Goal: Task Accomplishment & Management: Use online tool/utility

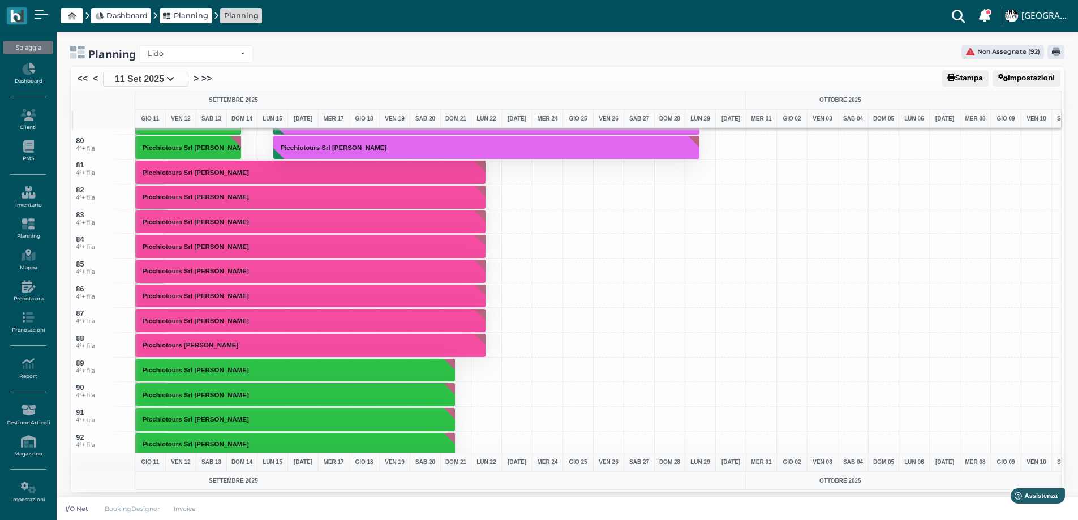
scroll to position [1776, 0]
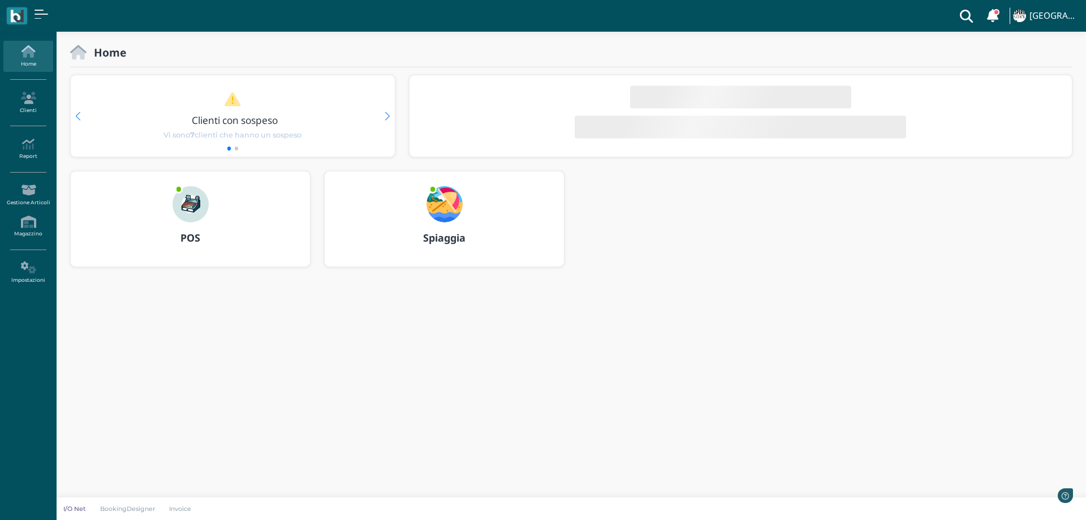
click at [451, 199] on img at bounding box center [444, 204] width 36 height 36
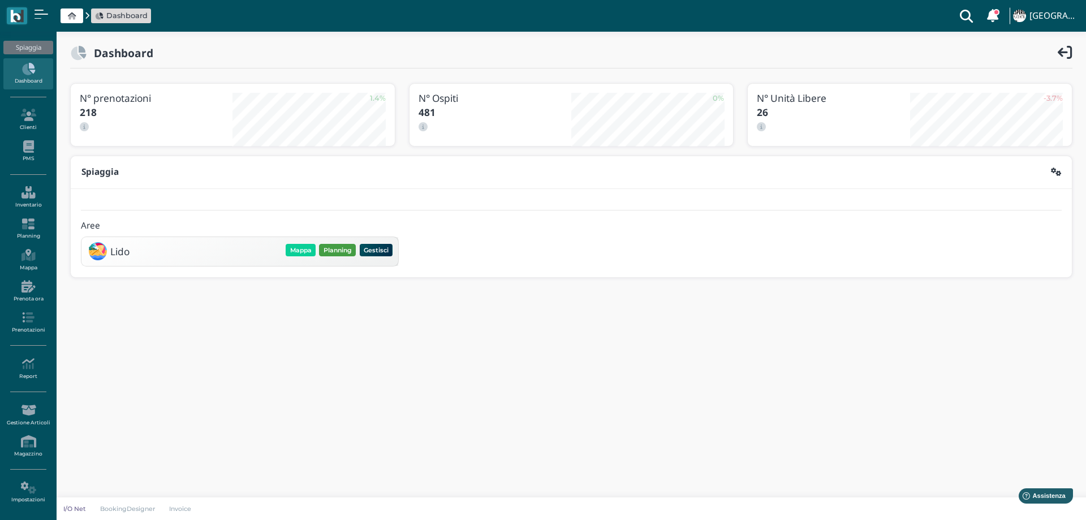
click at [335, 250] on button "Planning" at bounding box center [337, 250] width 37 height 12
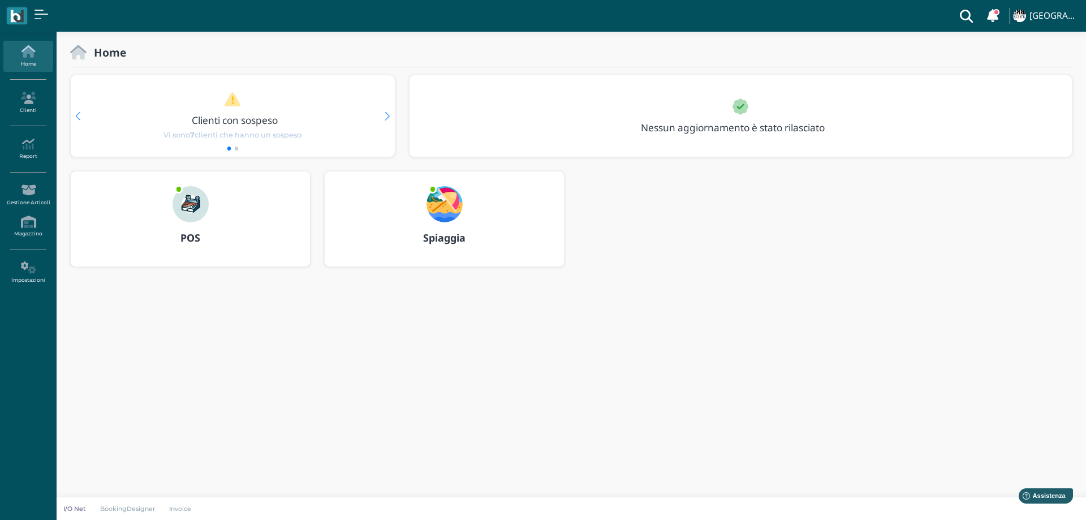
click at [456, 195] on img at bounding box center [444, 204] width 36 height 36
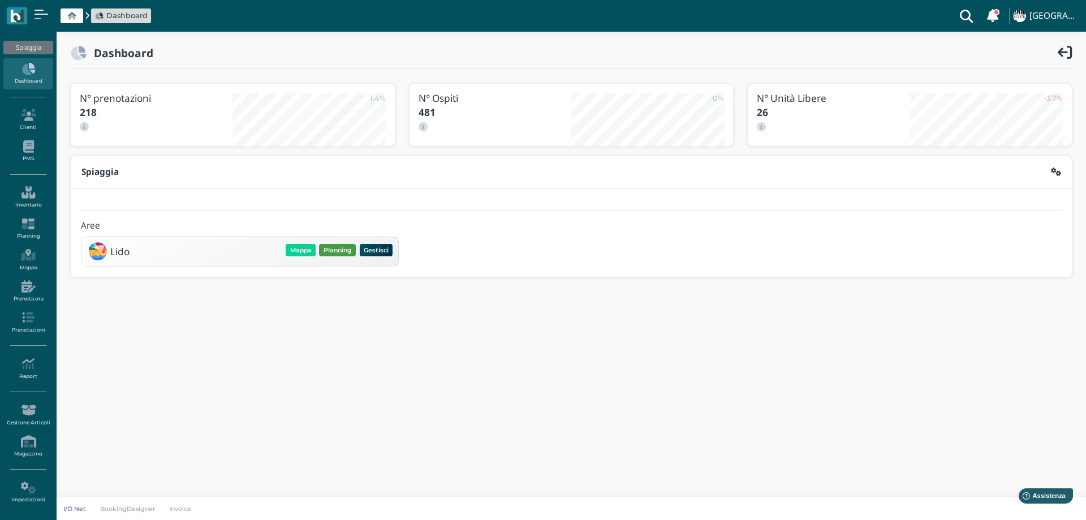
drag, startPoint x: 339, startPoint y: 242, endPoint x: 339, endPoint y: 255, distance: 13.0
click at [339, 242] on div "Lido Mappa Planning Gestisci Elimina" at bounding box center [239, 250] width 309 height 21
click at [339, 255] on button "Planning" at bounding box center [337, 250] width 37 height 12
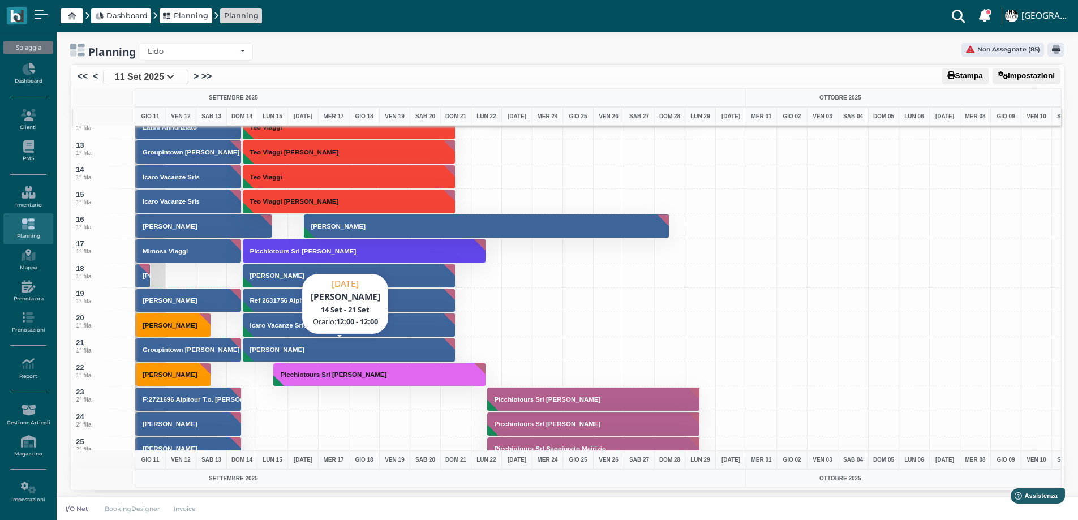
scroll to position [509, 0]
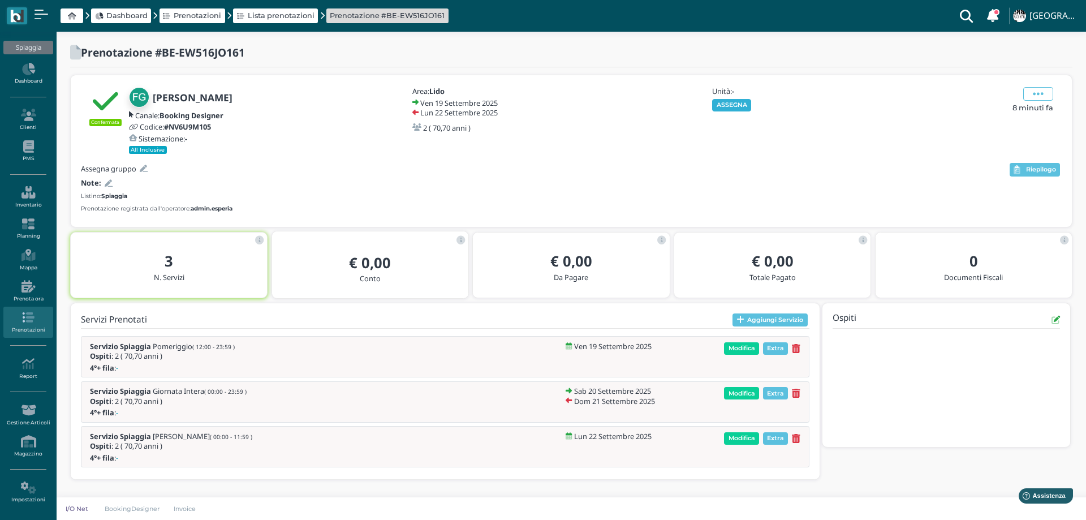
click at [726, 100] on button "ASSEGNA" at bounding box center [731, 105] width 39 height 12
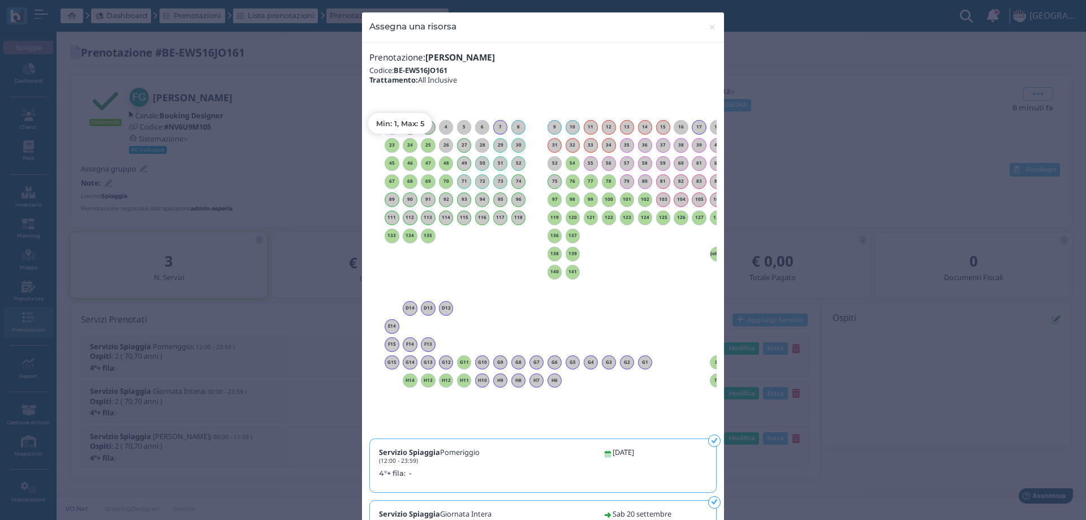
click at [390, 143] on h6 "23" at bounding box center [392, 145] width 15 height 5
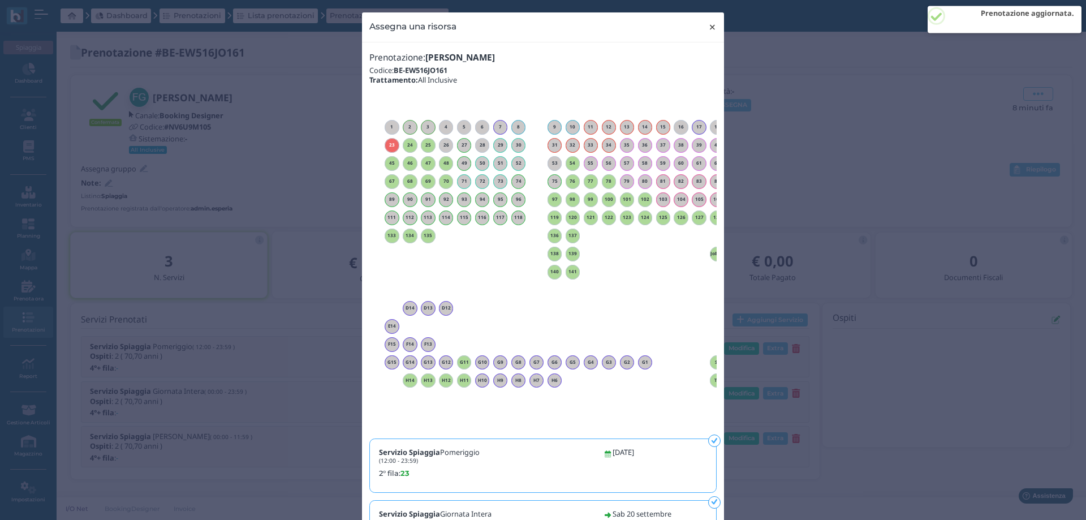
click at [708, 25] on span "×" at bounding box center [712, 27] width 8 height 15
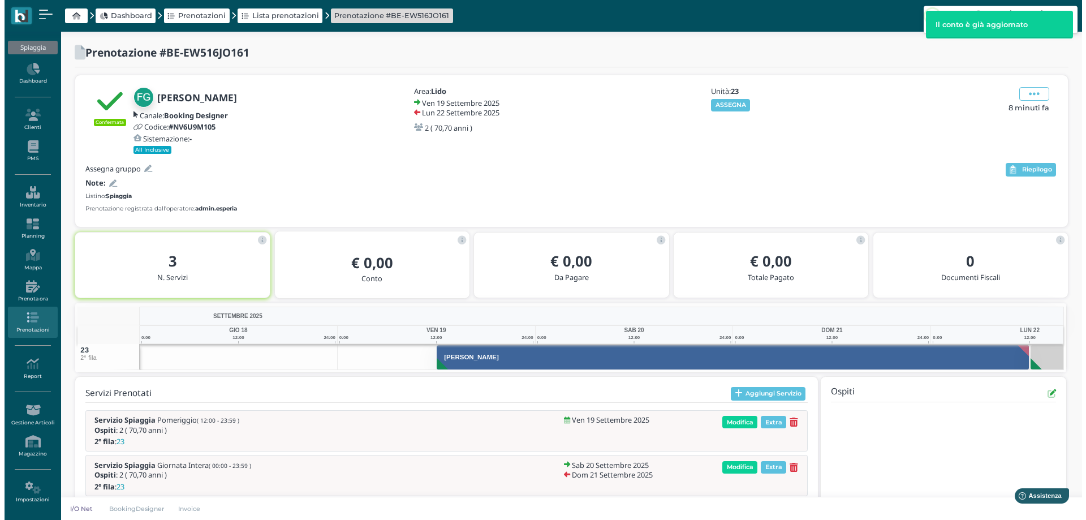
scroll to position [67, 0]
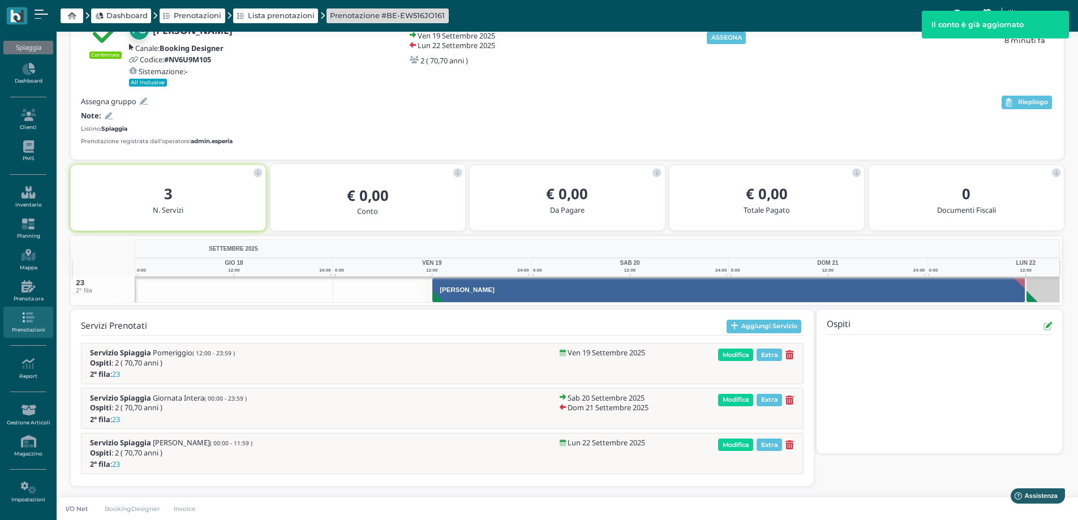
click at [144, 103] on icon at bounding box center [144, 101] width 8 height 7
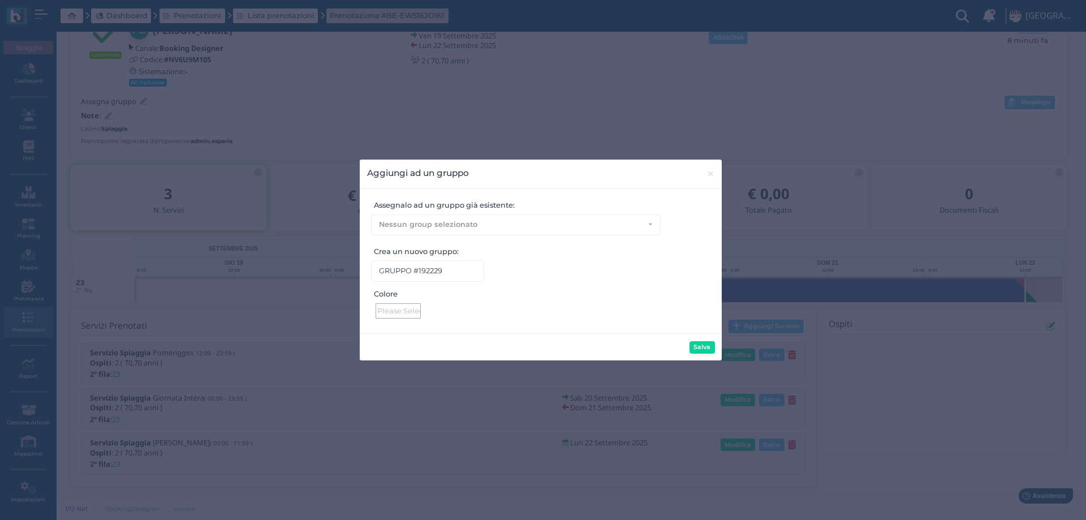
click at [394, 309] on div at bounding box center [398, 310] width 45 height 15
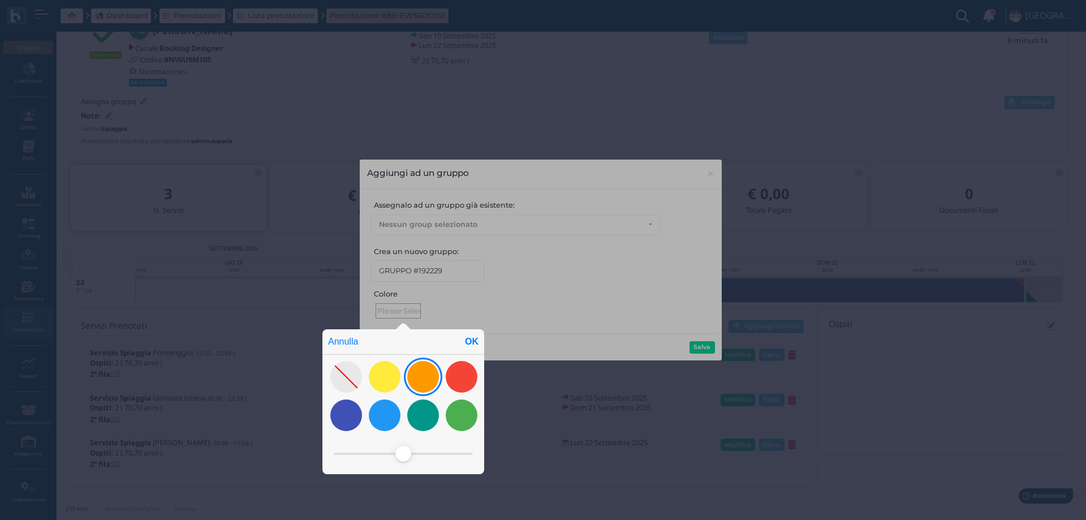
click at [425, 377] on div at bounding box center [423, 377] width 32 height 32
click at [698, 346] on div "Annulla OK" at bounding box center [543, 226] width 1086 height 587
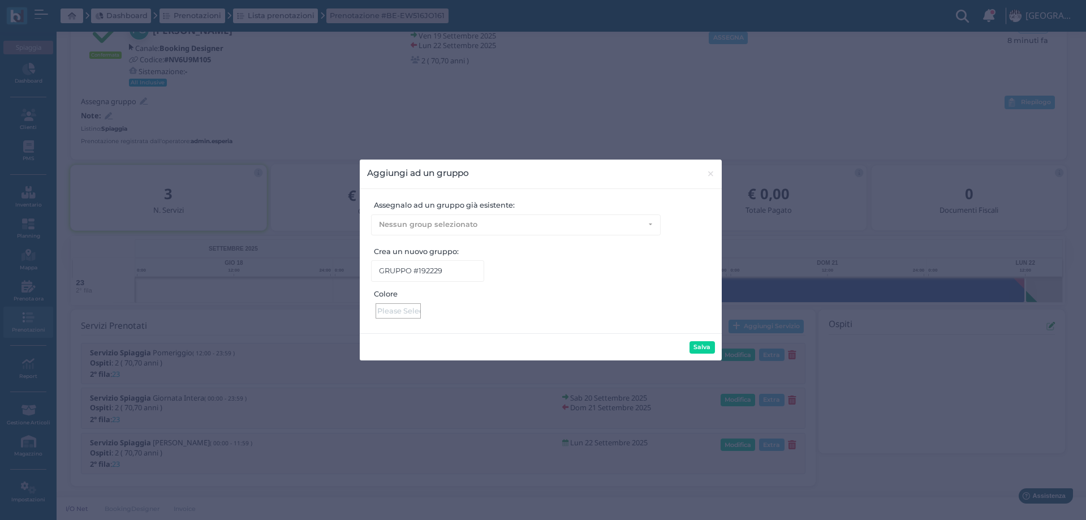
click at [403, 308] on div at bounding box center [398, 310] width 45 height 15
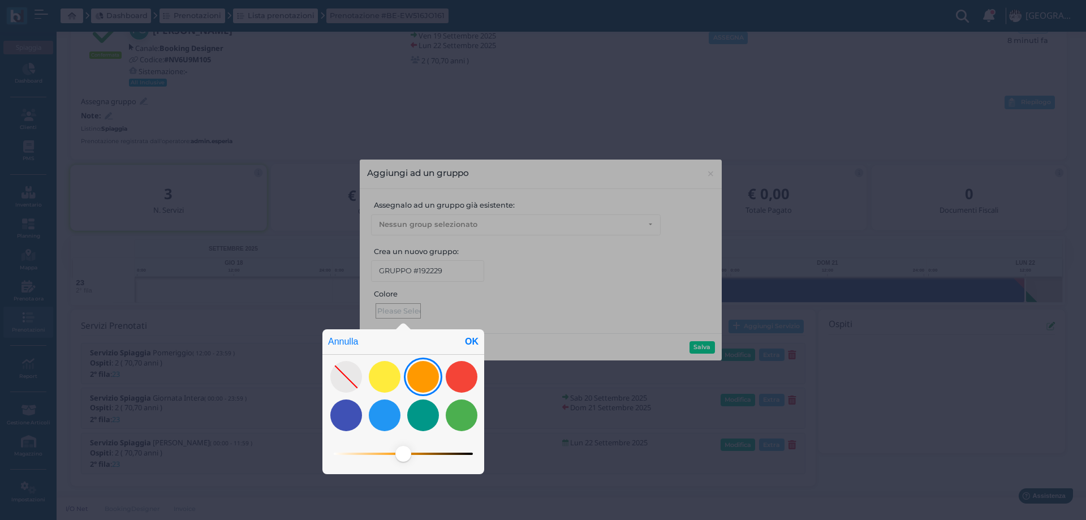
drag, startPoint x: 424, startPoint y: 369, endPoint x: 469, endPoint y: 345, distance: 51.1
click at [424, 368] on div at bounding box center [423, 377] width 32 height 32
click at [469, 342] on div "OK" at bounding box center [471, 341] width 25 height 25
type input "#ff9900"
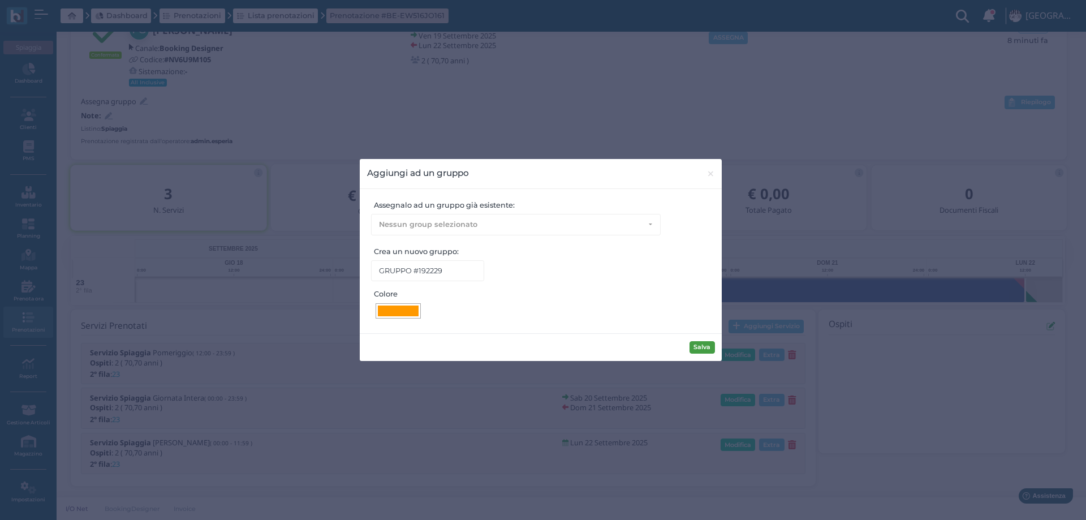
click at [706, 350] on button "Salva" at bounding box center [702, 347] width 25 height 12
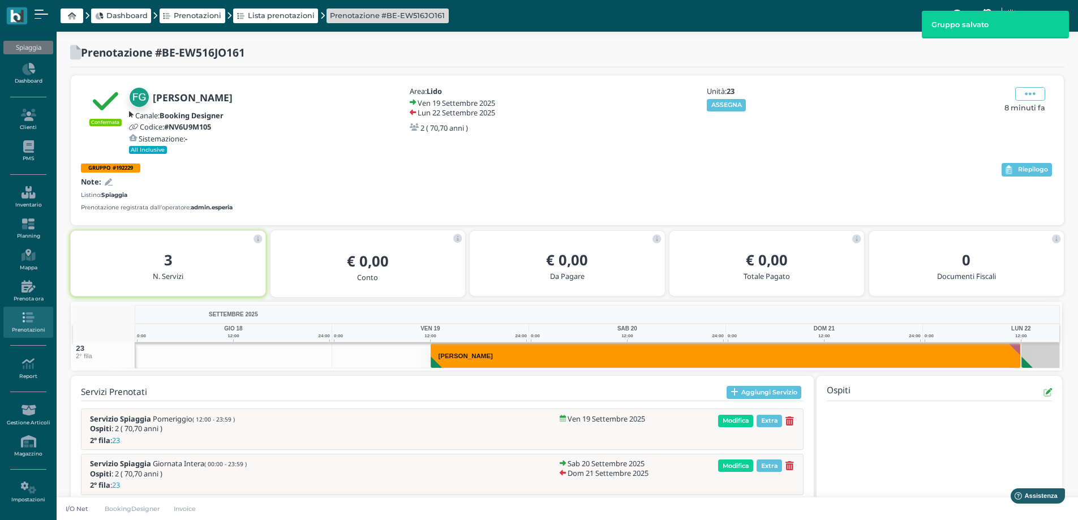
scroll to position [66, 0]
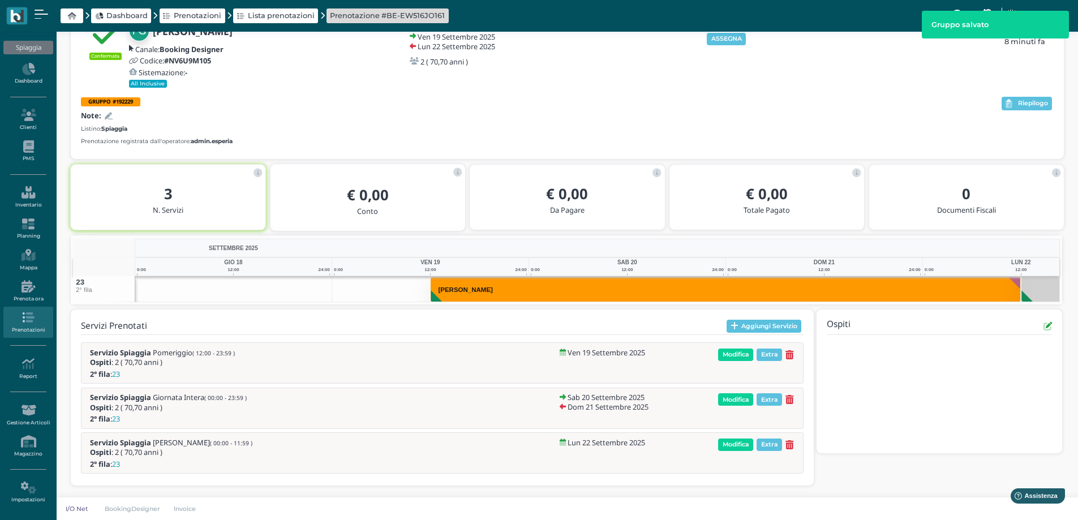
click at [110, 116] on icon at bounding box center [109, 116] width 8 height 7
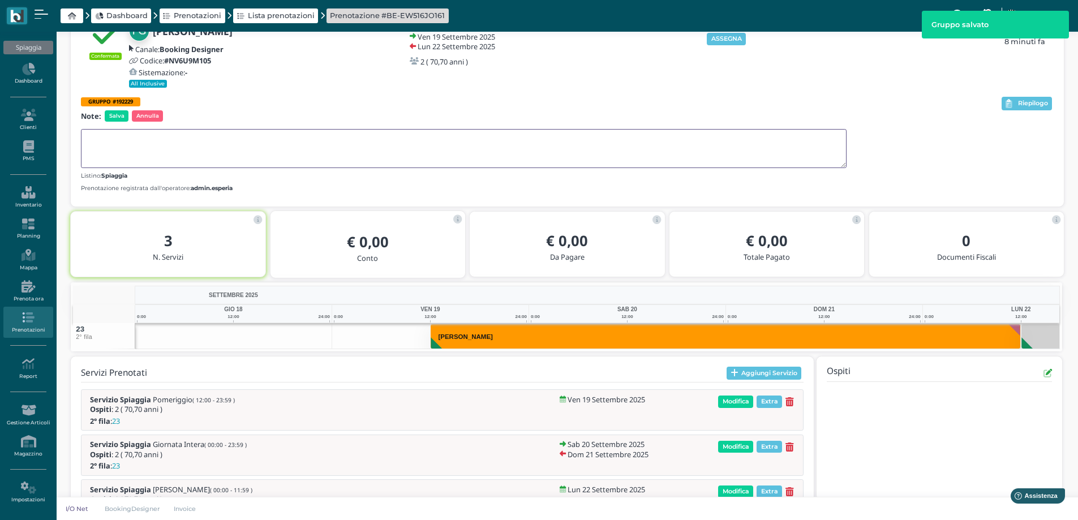
click at [119, 144] on textarea at bounding box center [463, 148] width 765 height 39
paste textarea "GRP FESTA"
type textarea "GRP FESTA"
click at [113, 118] on span "Salva" at bounding box center [117, 115] width 24 height 11
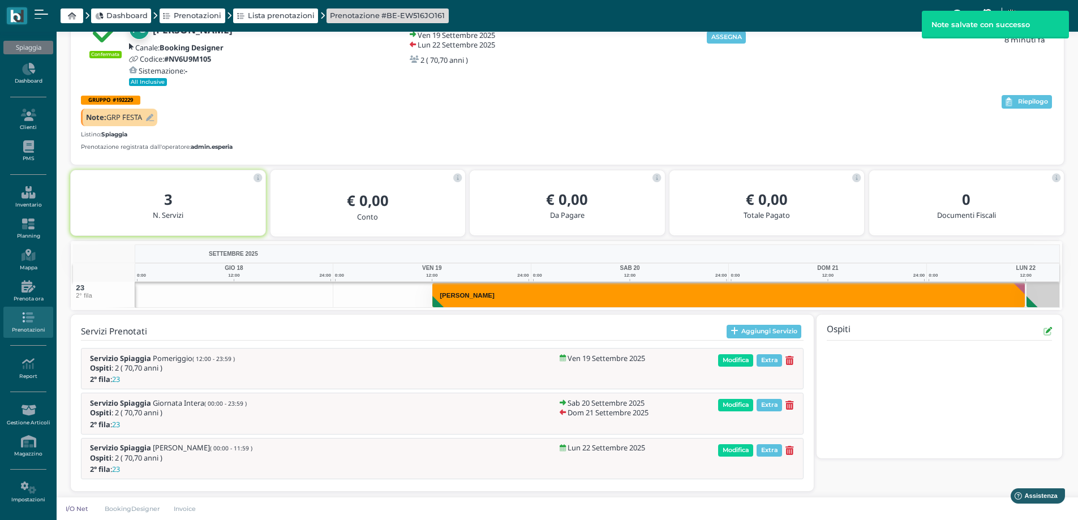
scroll to position [73, 0]
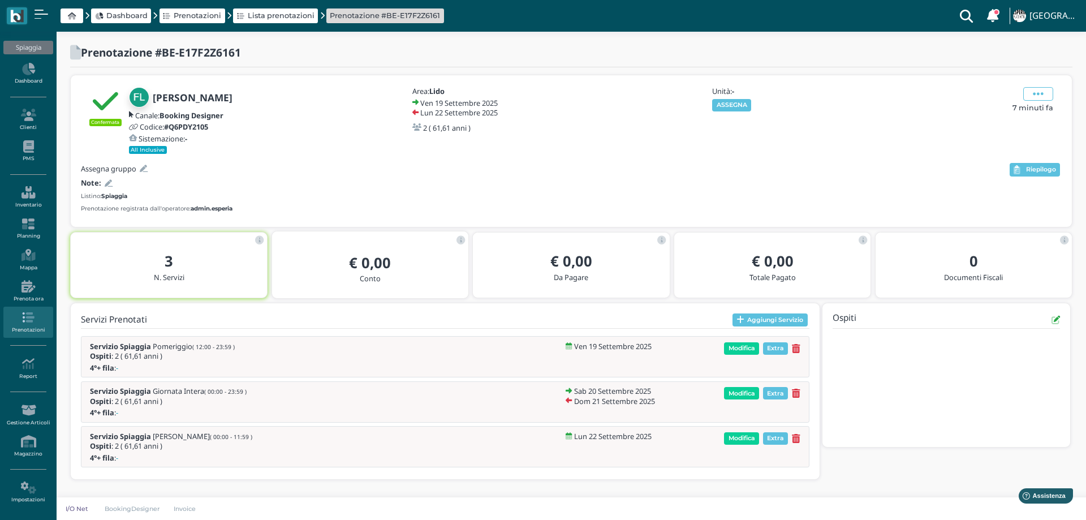
click at [107, 183] on icon at bounding box center [109, 183] width 8 height 7
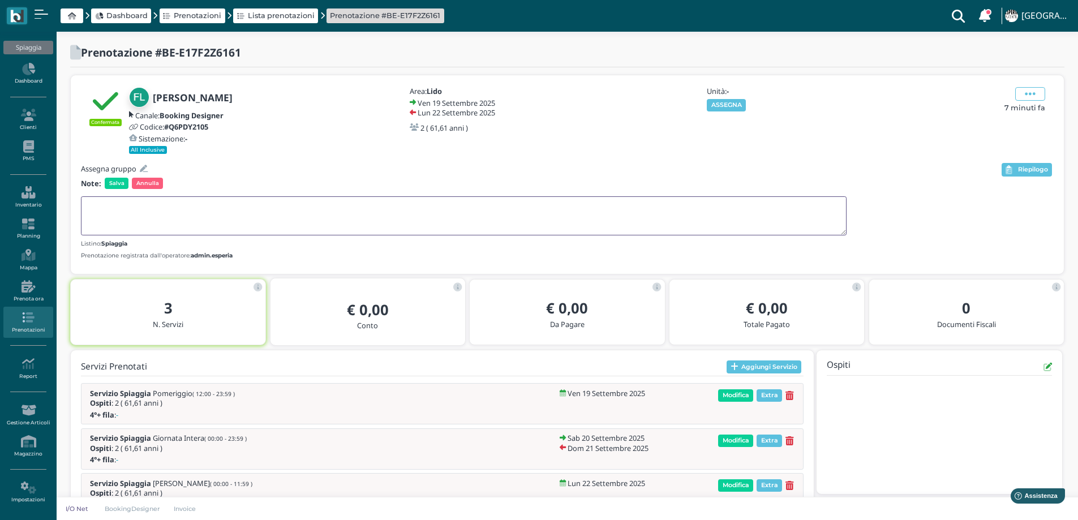
click at [118, 202] on textarea at bounding box center [463, 215] width 765 height 39
paste textarea "GRP FESTA"
type textarea "GRP FESTA"
click at [114, 181] on span "Salva" at bounding box center [117, 183] width 24 height 11
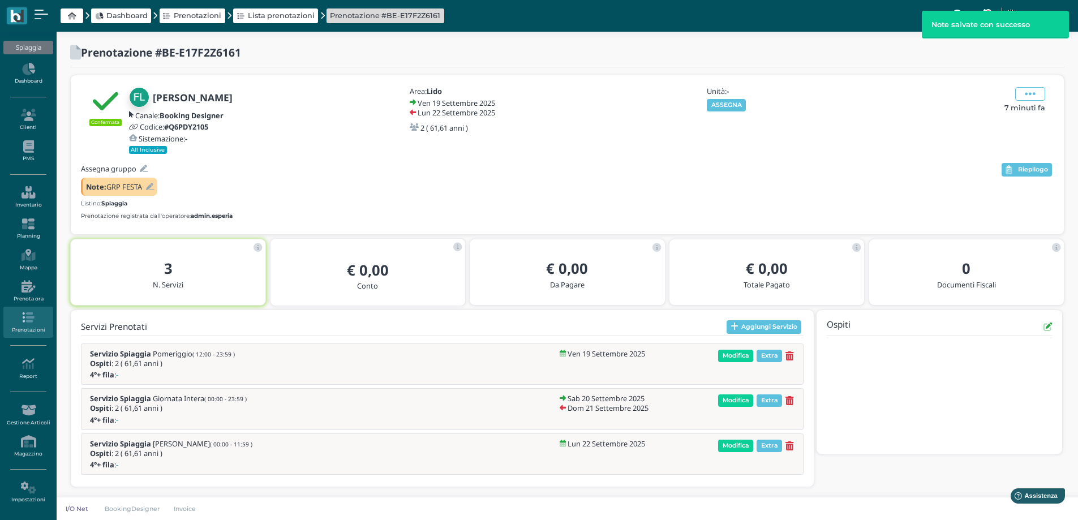
click at [144, 168] on icon at bounding box center [144, 168] width 8 height 7
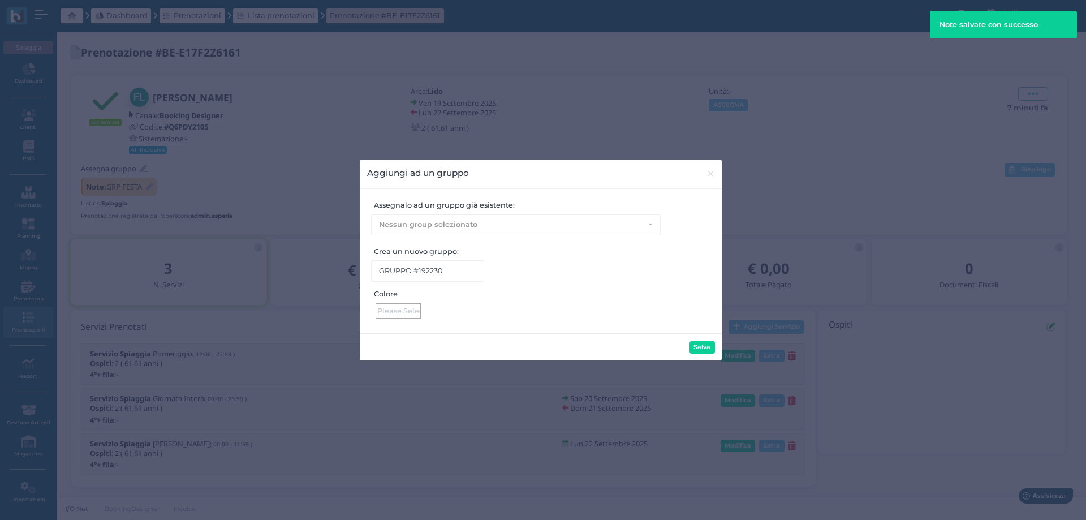
click at [407, 309] on div at bounding box center [398, 310] width 45 height 15
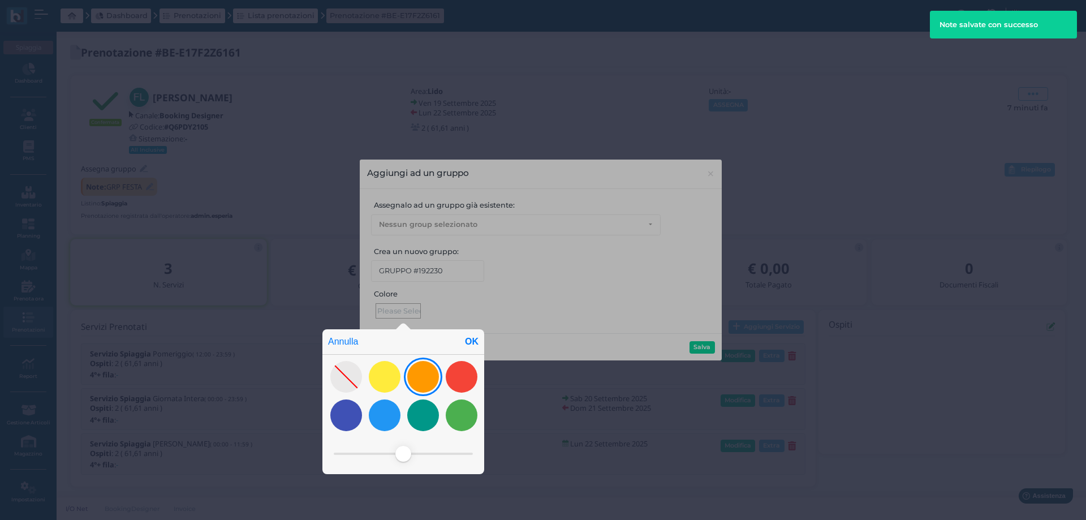
drag, startPoint x: 424, startPoint y: 371, endPoint x: 471, endPoint y: 343, distance: 54.5
click at [424, 370] on div at bounding box center [423, 377] width 32 height 32
click at [471, 341] on div "OK" at bounding box center [471, 341] width 25 height 25
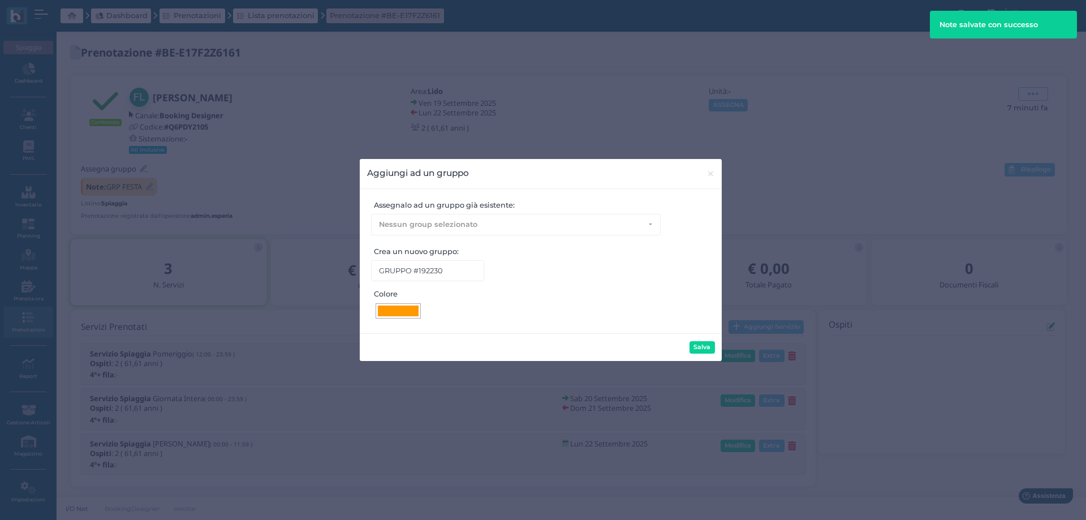
type input "#ff9900"
click at [697, 344] on button "Salva" at bounding box center [702, 347] width 25 height 12
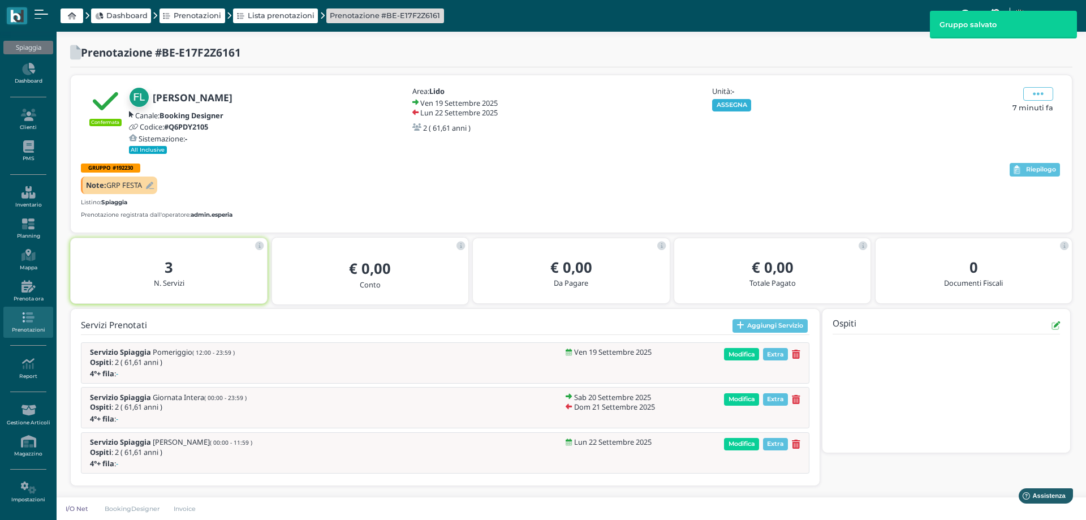
click at [728, 99] on button "ASSEGNA" at bounding box center [731, 105] width 39 height 12
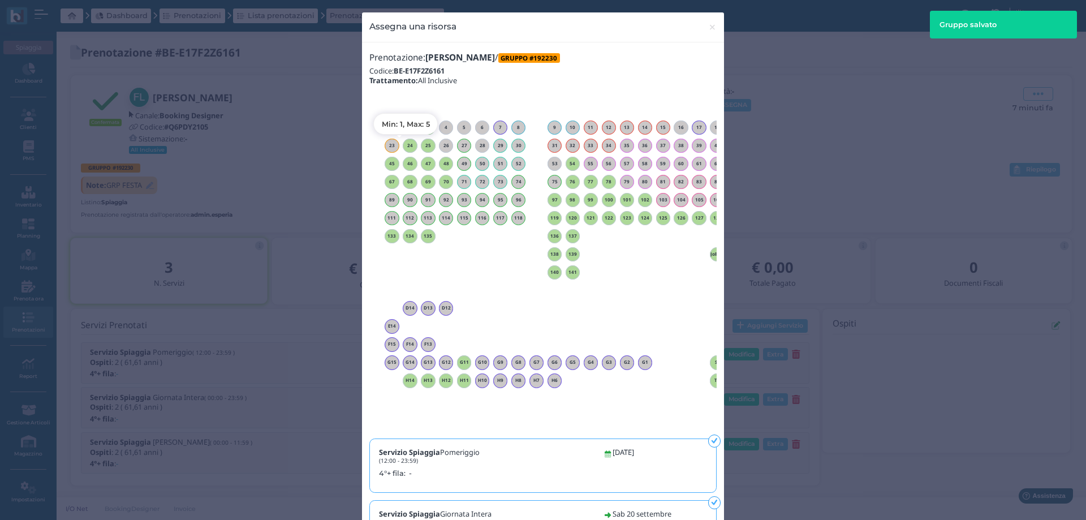
click at [403, 146] on h6 "24" at bounding box center [410, 145] width 15 height 5
click at [709, 27] on span "×" at bounding box center [712, 27] width 8 height 15
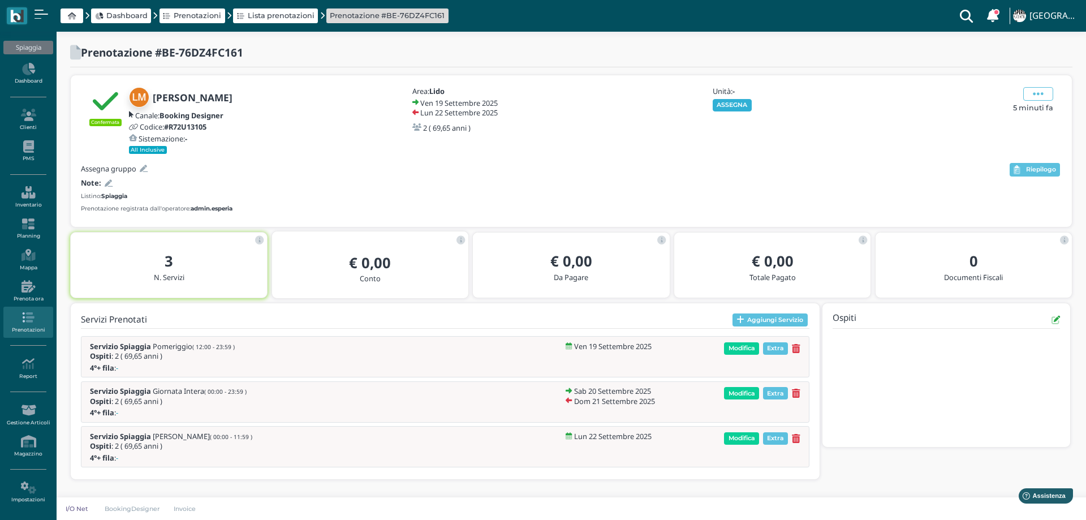
click at [730, 102] on button "ASSEGNA" at bounding box center [732, 105] width 39 height 12
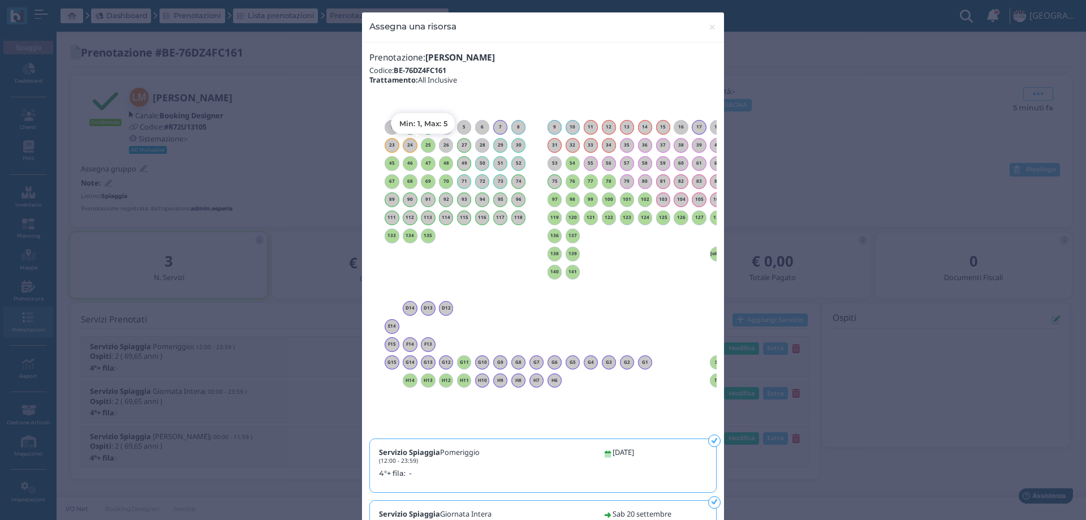
click at [421, 144] on h6 "25" at bounding box center [428, 145] width 15 height 5
click at [709, 27] on span "×" at bounding box center [712, 27] width 8 height 15
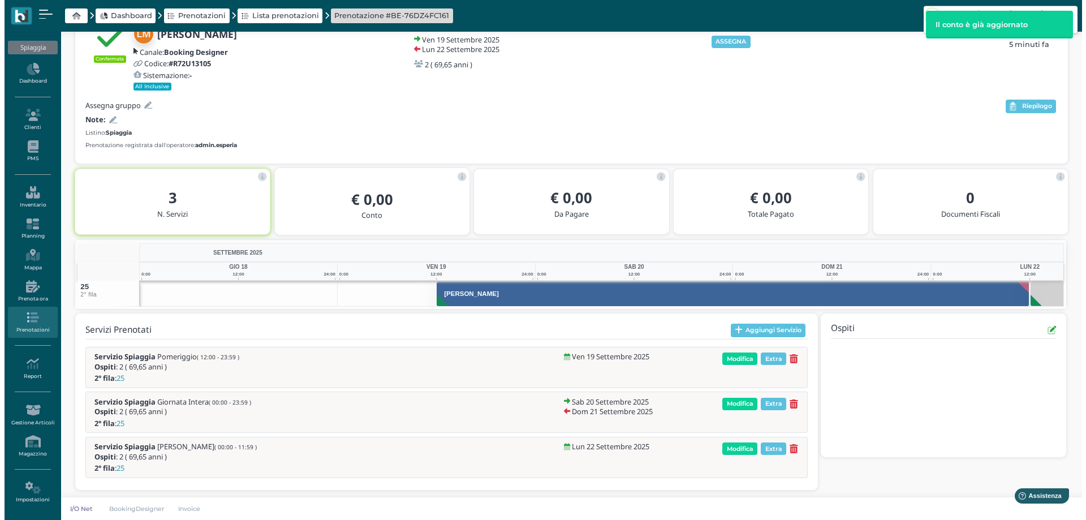
scroll to position [67, 0]
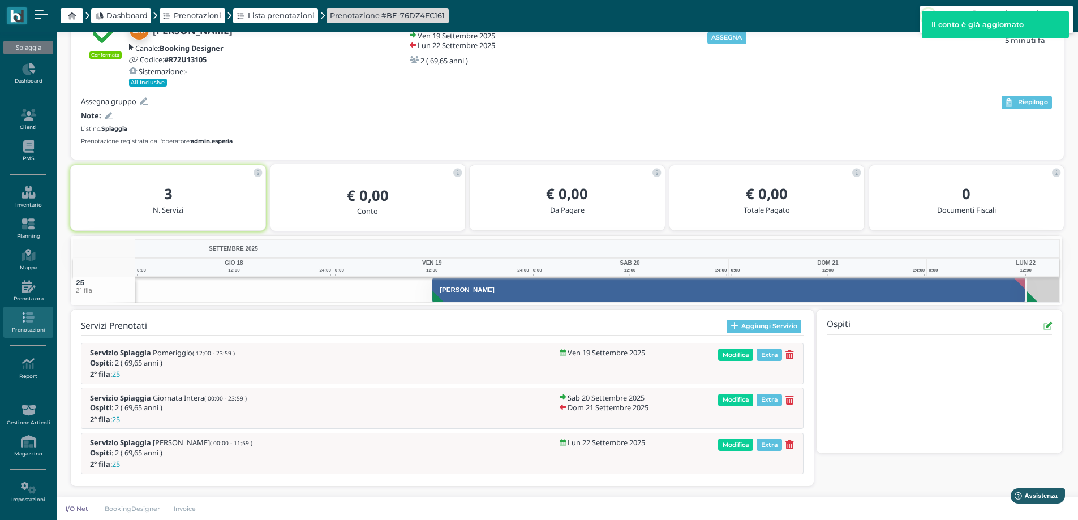
click at [144, 105] on icon at bounding box center [144, 101] width 8 height 7
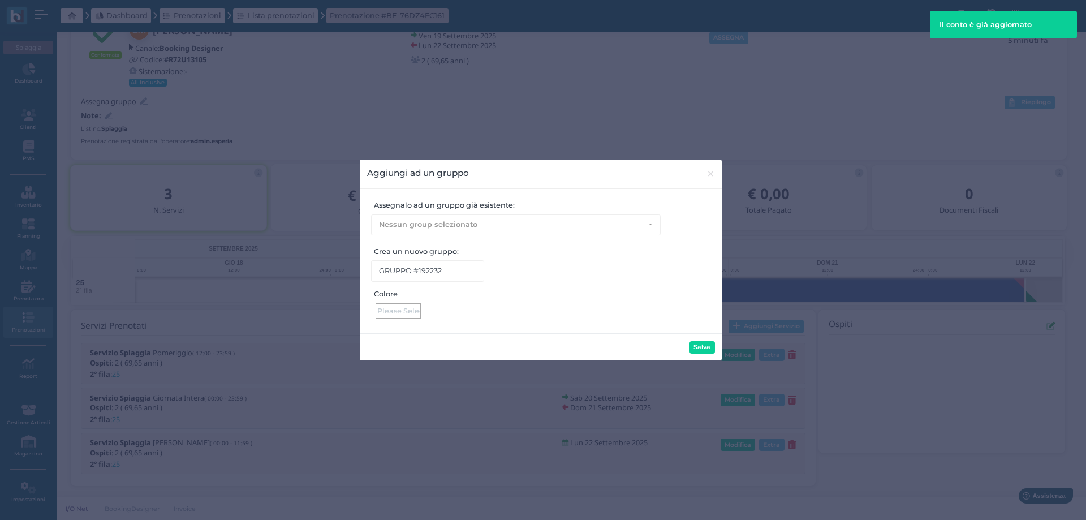
click at [406, 314] on div at bounding box center [398, 310] width 45 height 15
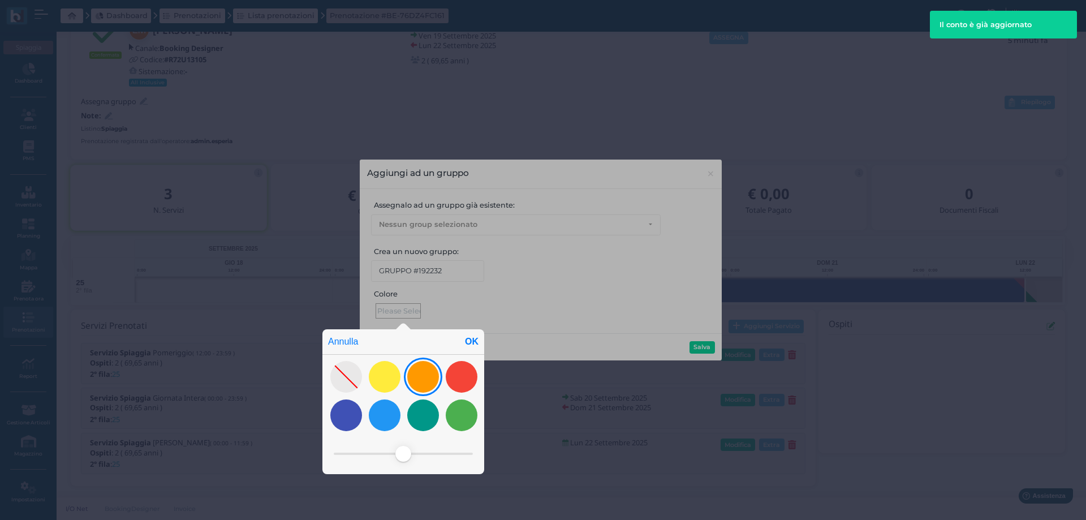
click at [427, 376] on div at bounding box center [423, 377] width 32 height 32
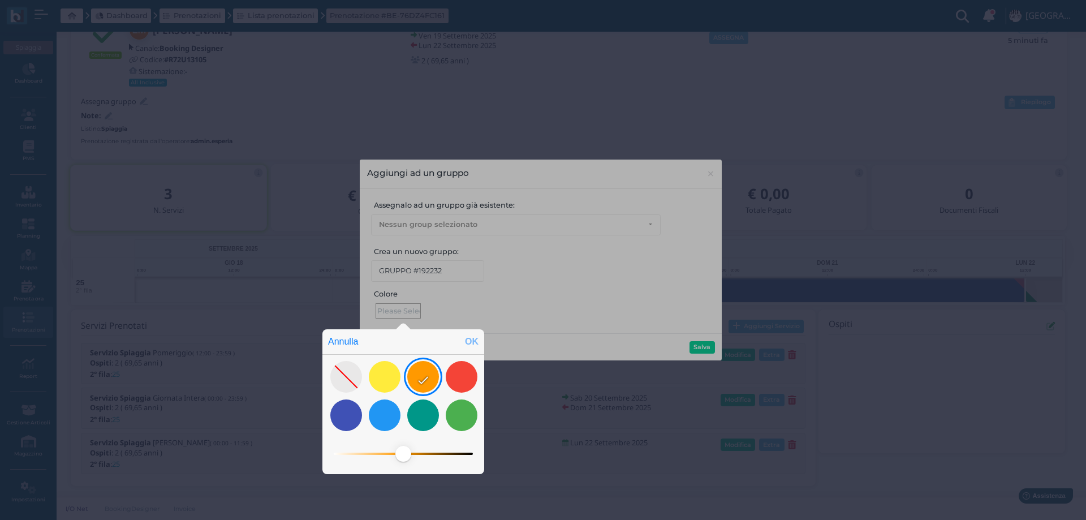
click at [468, 337] on div "OK" at bounding box center [471, 341] width 25 height 25
type input "#ff9900"
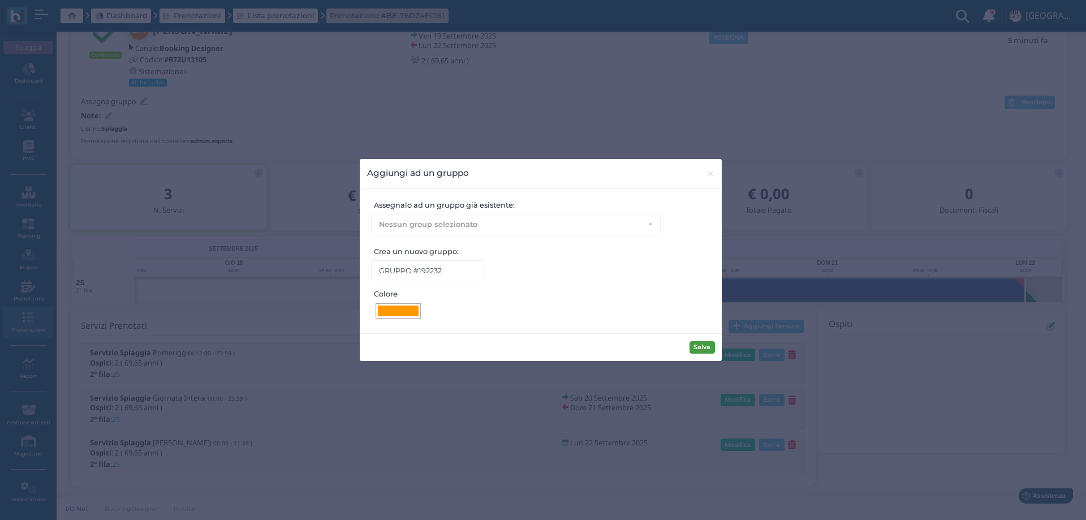
click at [700, 351] on button "Salva" at bounding box center [702, 347] width 25 height 12
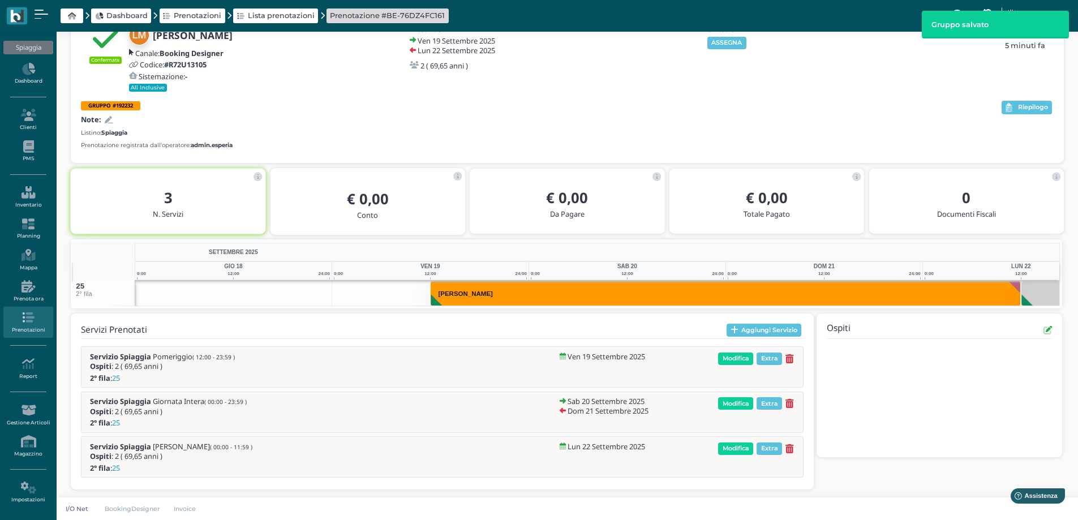
scroll to position [66, 0]
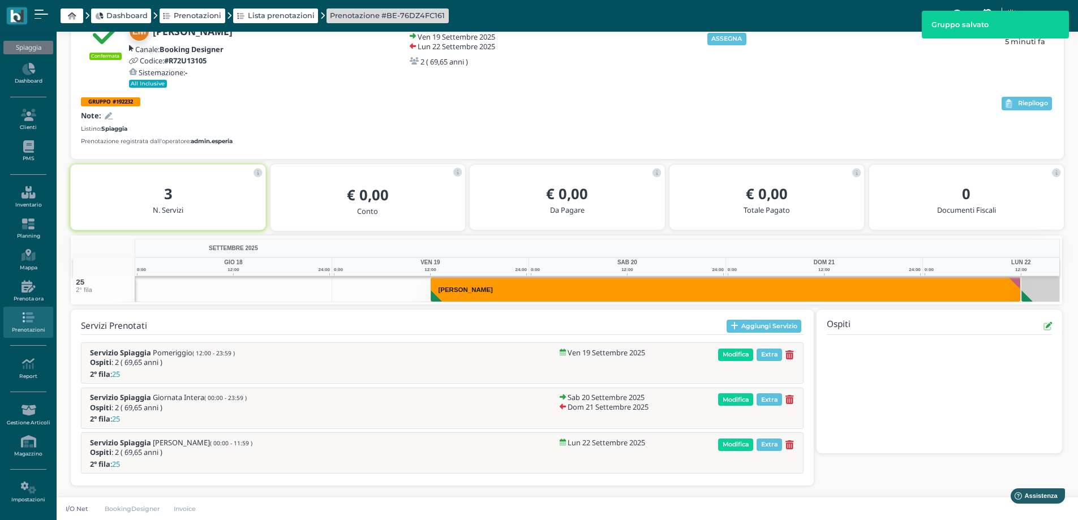
click at [110, 113] on icon at bounding box center [109, 116] width 8 height 7
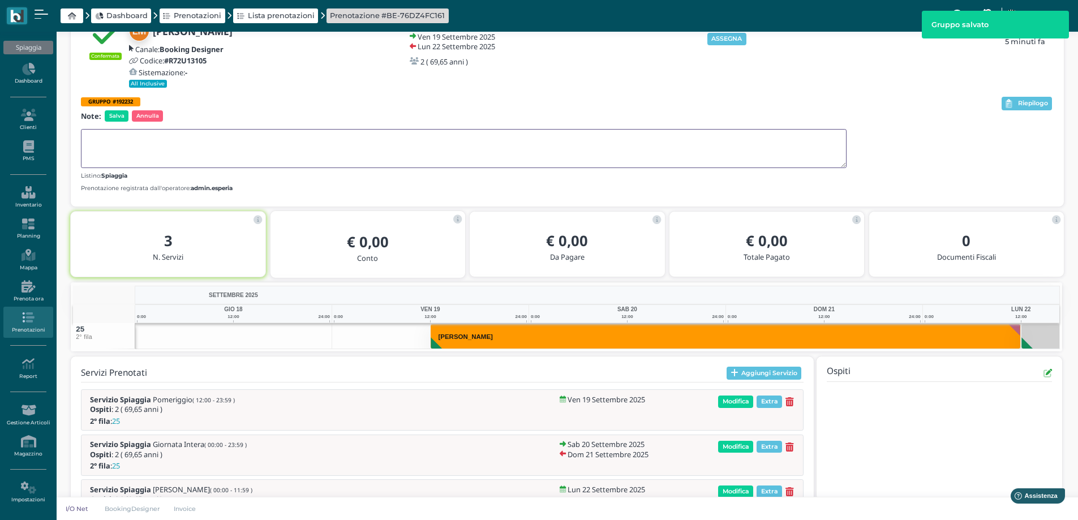
click at [130, 153] on textarea at bounding box center [463, 148] width 765 height 39
paste textarea "GRP FESTA"
type textarea "GRP FESTA"
click at [117, 114] on span "Salva" at bounding box center [117, 115] width 24 height 11
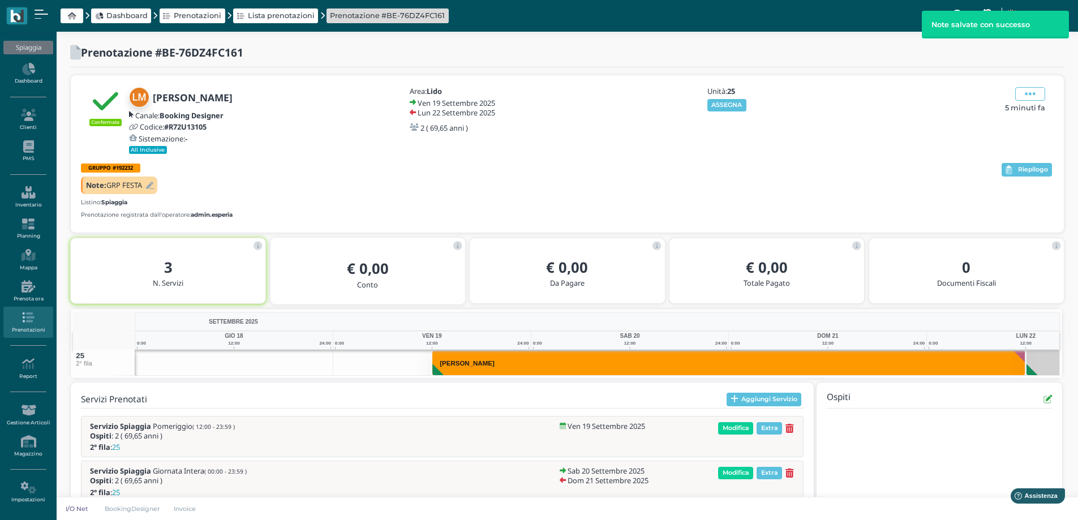
scroll to position [59, 0]
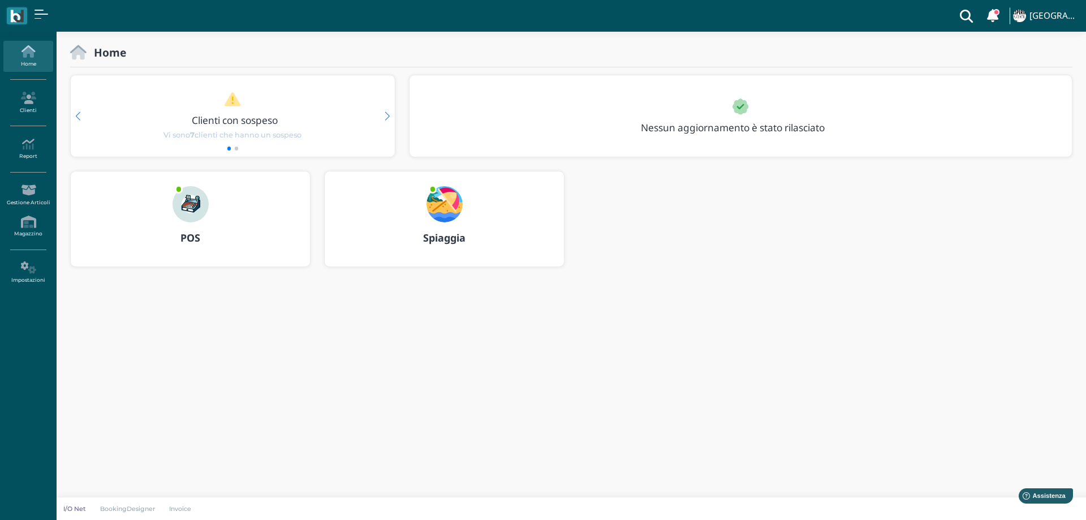
click at [449, 202] on img at bounding box center [444, 204] width 36 height 36
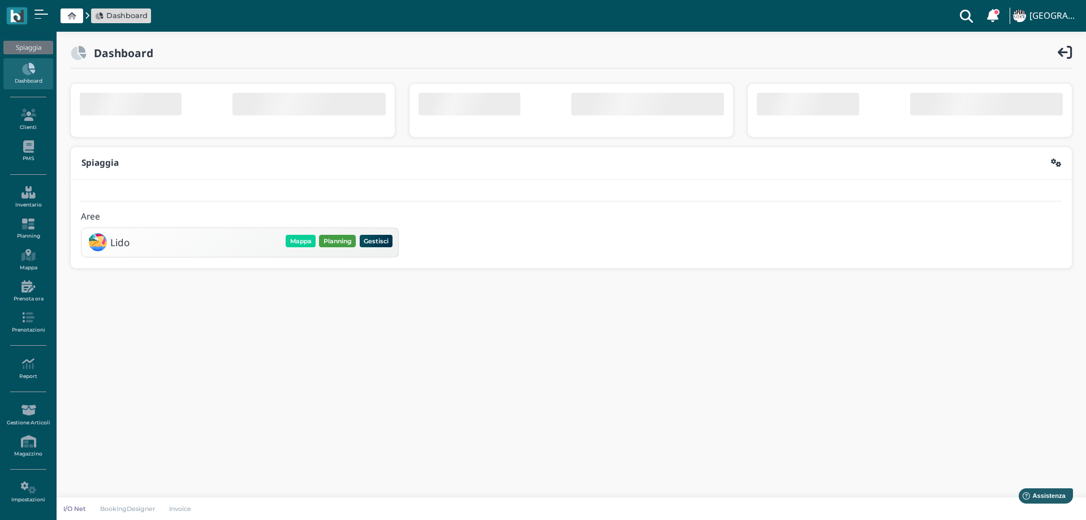
click at [338, 238] on div "Lido Mappa Planning Gestisci Elimina" at bounding box center [239, 242] width 317 height 29
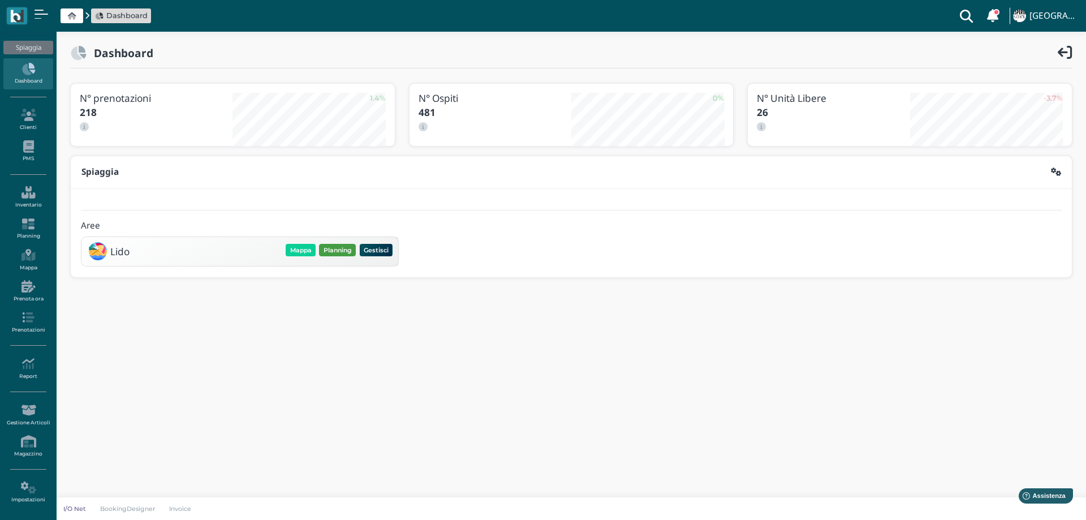
click at [338, 247] on button "Planning" at bounding box center [337, 250] width 37 height 12
